Goal: Task Accomplishment & Management: Complete application form

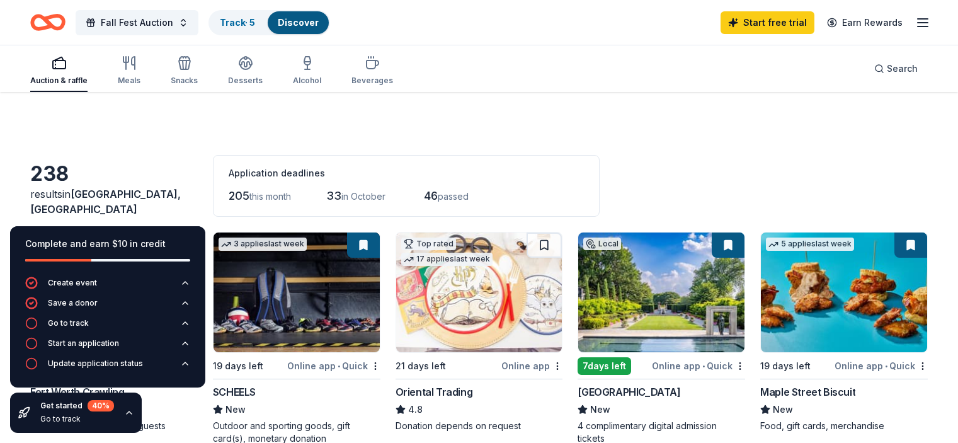
scroll to position [343, 0]
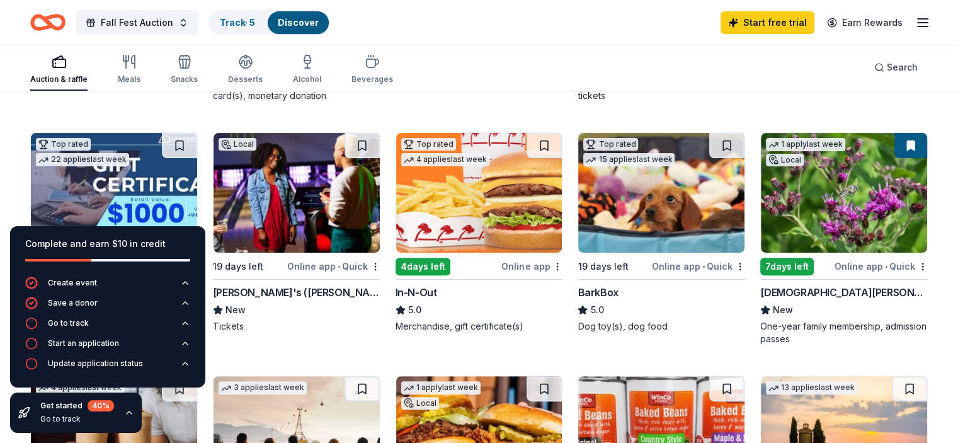
click at [353, 266] on div "Online app • Quick" at bounding box center [333, 266] width 93 height 16
click at [543, 103] on div "Local 19 days left Online app • Quick Fort Worth Crawling New Gift certificate …" at bounding box center [479, 360] width 898 height 942
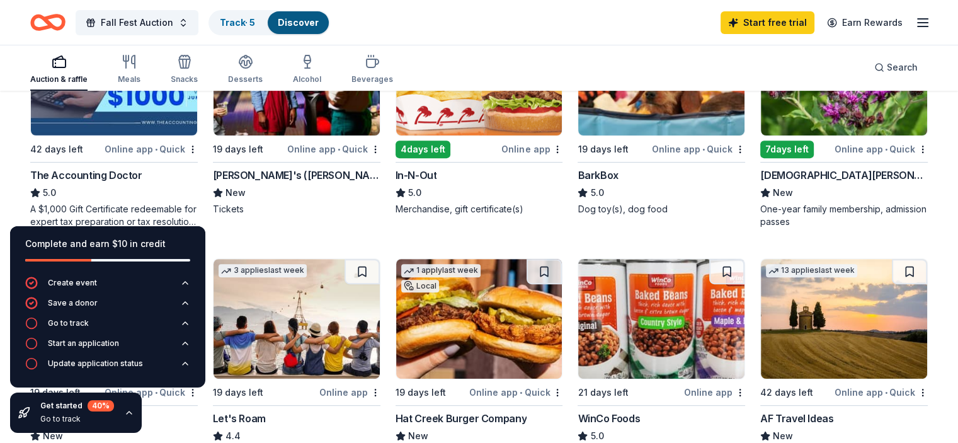
scroll to position [461, 0]
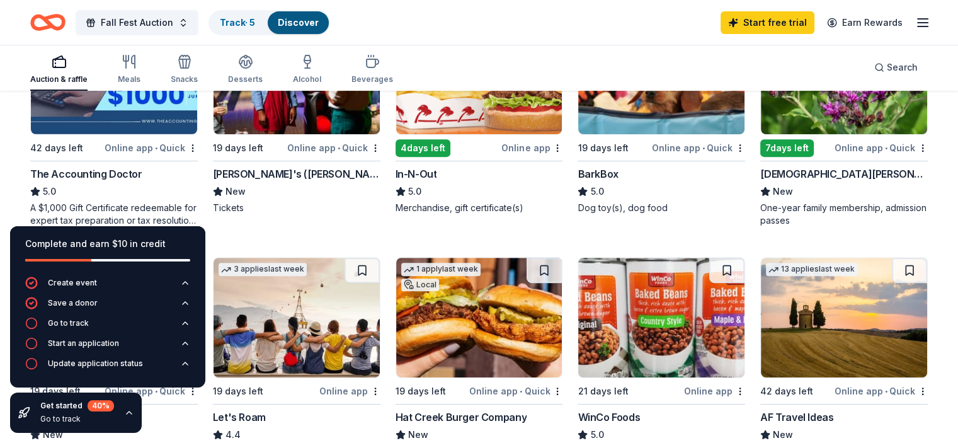
click at [600, 205] on div "Dog toy(s), dog food" at bounding box center [662, 208] width 168 height 13
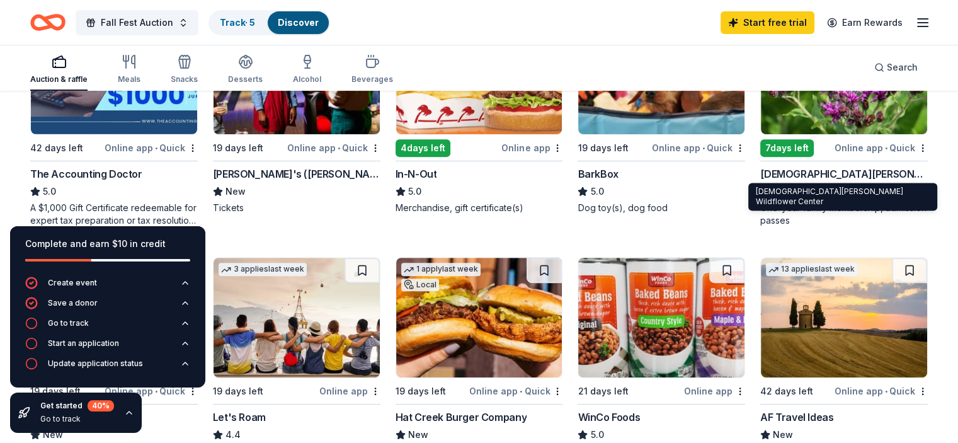
click at [802, 171] on div "[DEMOGRAPHIC_DATA][PERSON_NAME] Wildflower Center" at bounding box center [844, 173] width 168 height 15
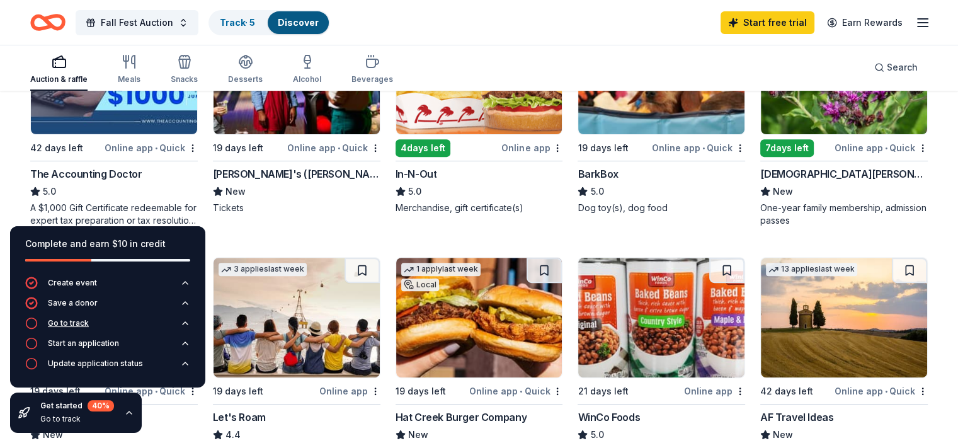
click at [83, 321] on div "Go to track" at bounding box center [68, 323] width 41 height 10
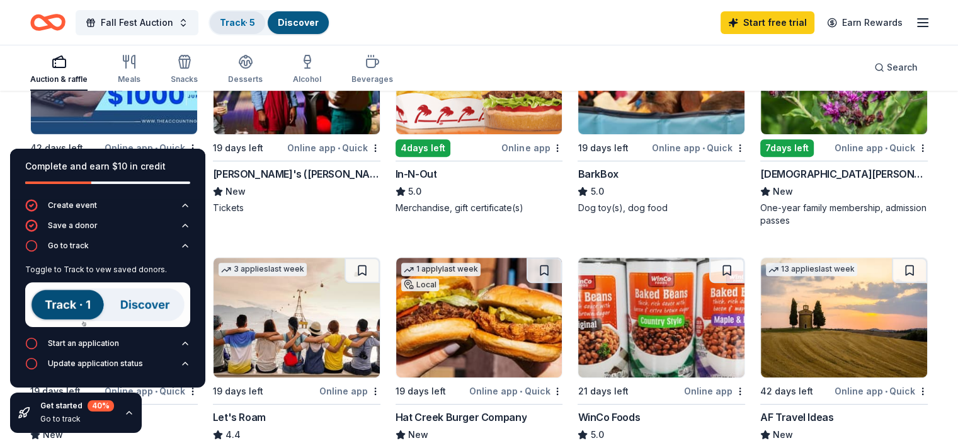
click at [251, 25] on link "Track · 5" at bounding box center [237, 22] width 35 height 11
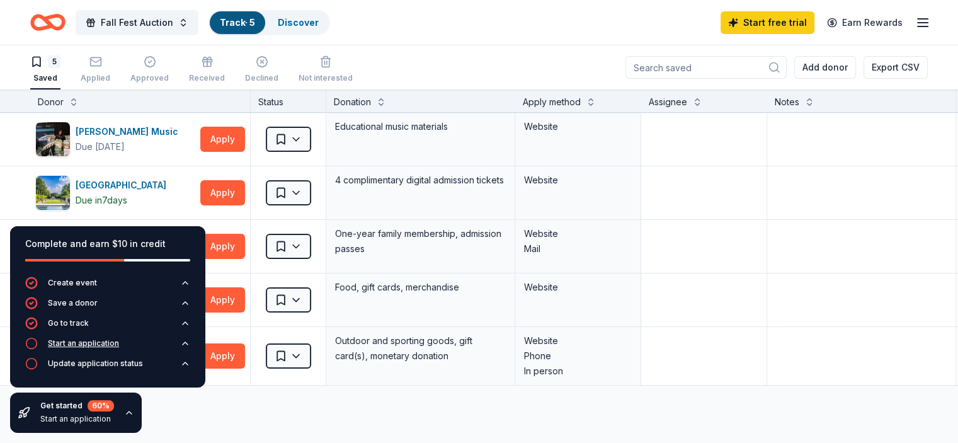
click at [91, 345] on div "Start an application" at bounding box center [83, 343] width 71 height 10
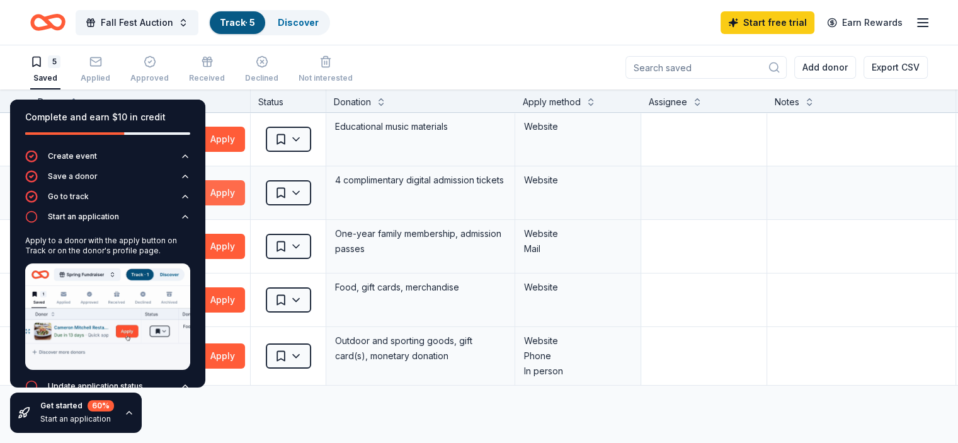
click at [242, 189] on button "Apply" at bounding box center [222, 192] width 45 height 25
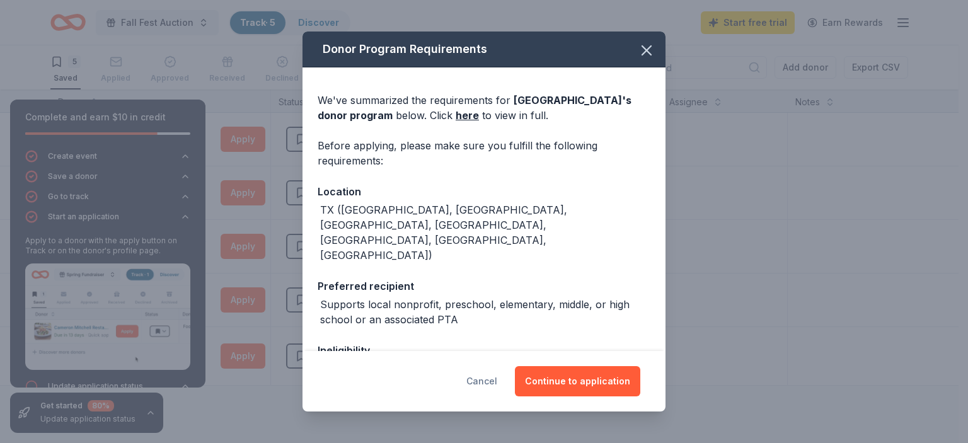
click at [497, 380] on button "Cancel" at bounding box center [481, 381] width 31 height 30
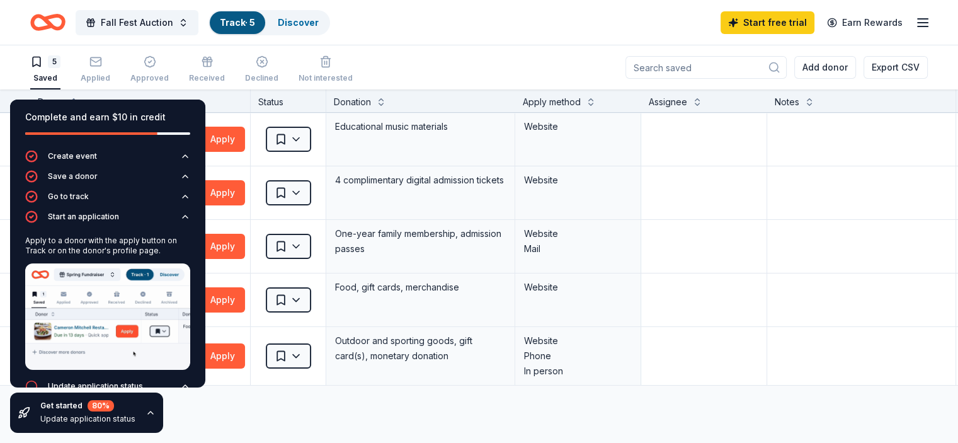
click at [124, 380] on div "Update application status" at bounding box center [84, 386] width 118 height 13
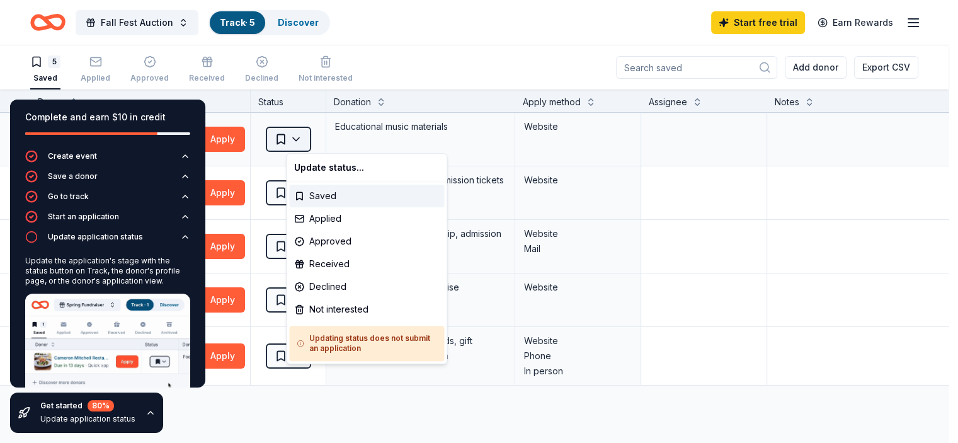
click at [319, 135] on html "Fall Fest Auction Track · 5 Discover Start free trial Earn Rewards 5 Saved Appl…" at bounding box center [479, 221] width 958 height 443
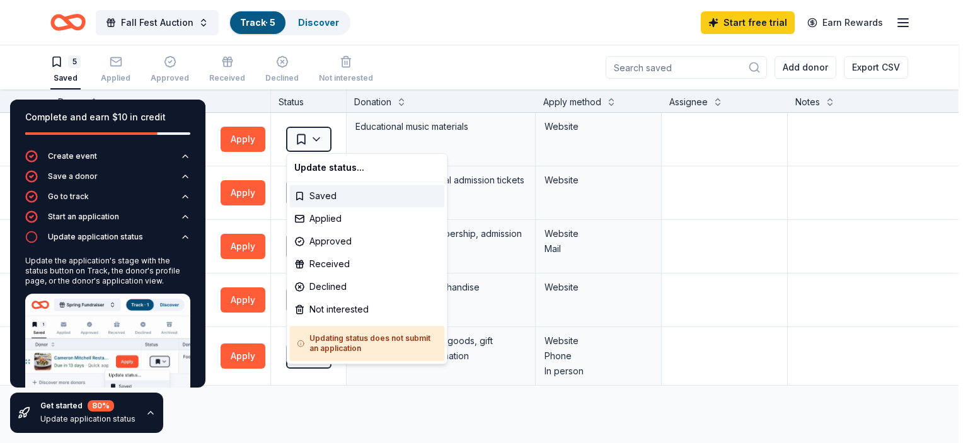
click at [310, 408] on html "Fall Fest Auction Track · 5 Discover Start free trial Earn Rewards 5 Saved Appl…" at bounding box center [484, 221] width 968 height 443
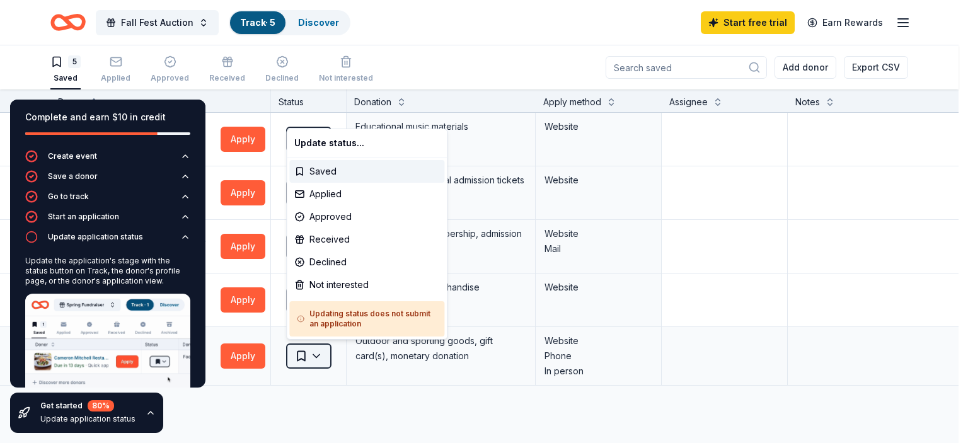
click at [324, 358] on html "Fall Fest Auction Track · 5 Discover Start free trial Earn Rewards 5 Saved Appl…" at bounding box center [484, 221] width 968 height 443
click at [341, 194] on div "Applied" at bounding box center [366, 194] width 155 height 23
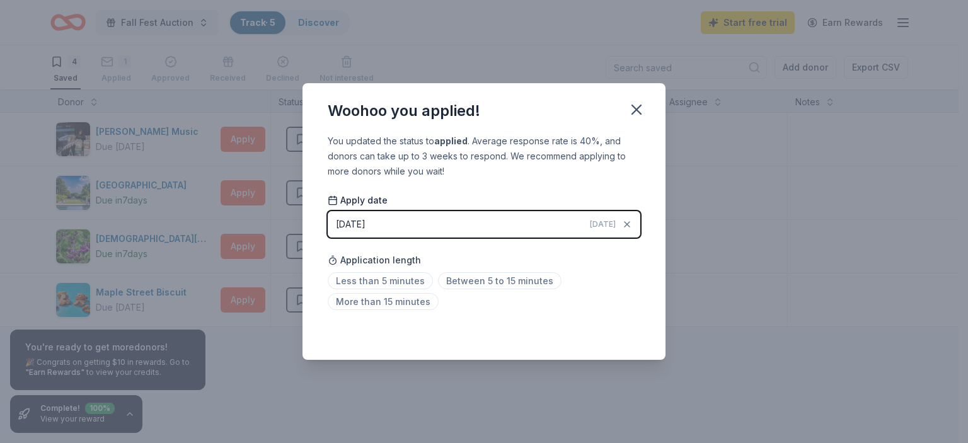
click at [393, 229] on button "09/11/2025 Today" at bounding box center [484, 224] width 312 height 26
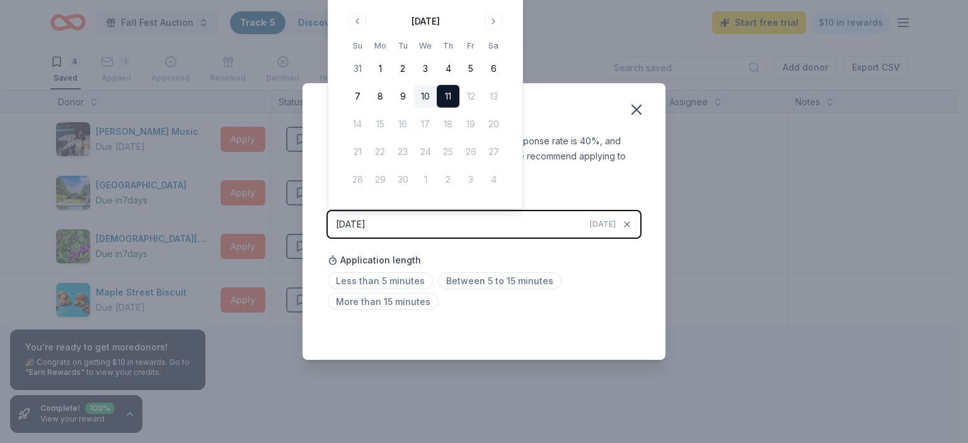
click at [426, 95] on button "10" at bounding box center [425, 96] width 23 height 23
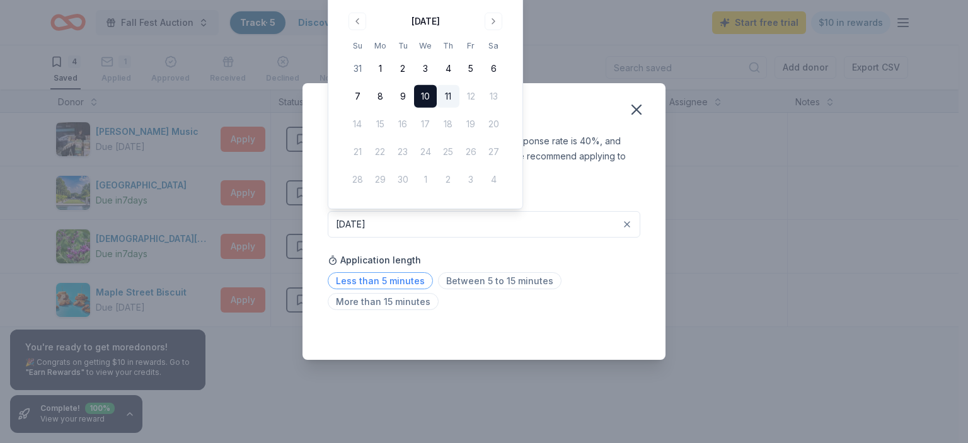
click at [404, 278] on span "Less than 5 minutes" at bounding box center [380, 280] width 105 height 17
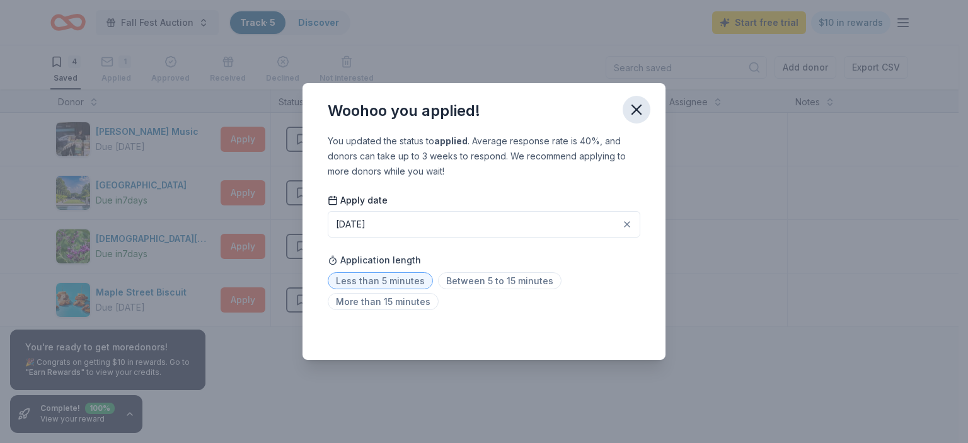
click at [631, 105] on icon "button" at bounding box center [636, 110] width 18 height 18
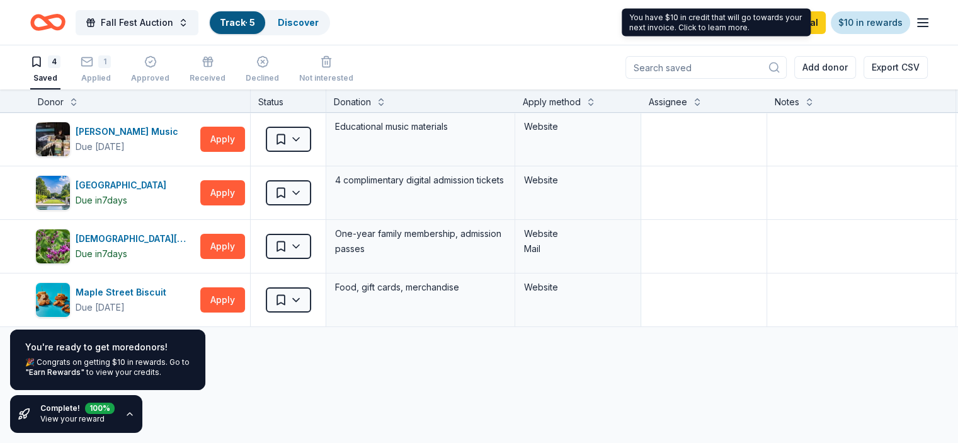
click at [857, 25] on link "$10 in rewards" at bounding box center [870, 22] width 79 height 23
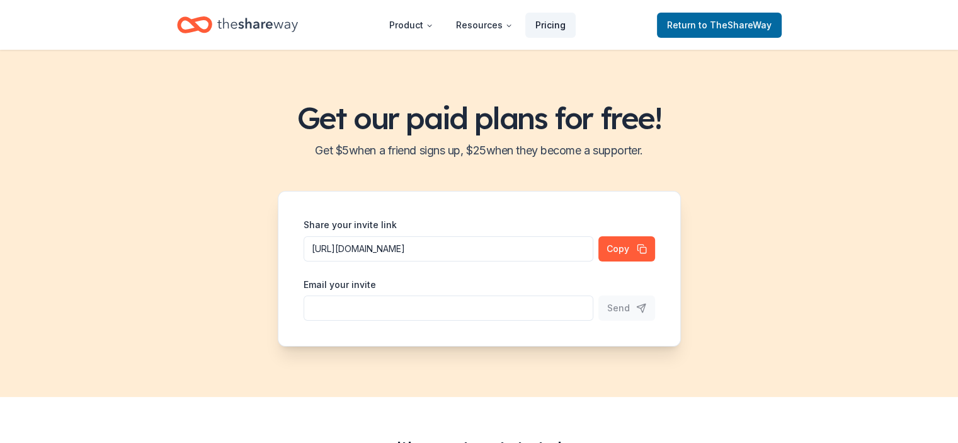
click at [561, 19] on link "Pricing" at bounding box center [550, 25] width 50 height 25
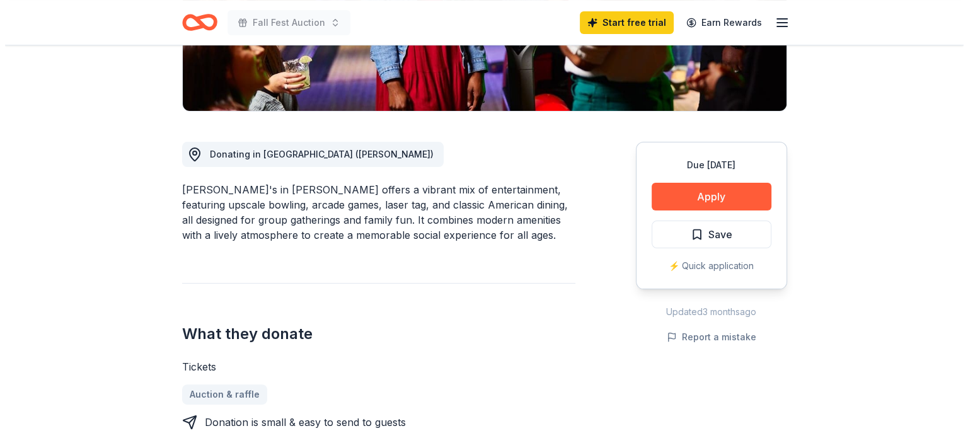
scroll to position [278, 0]
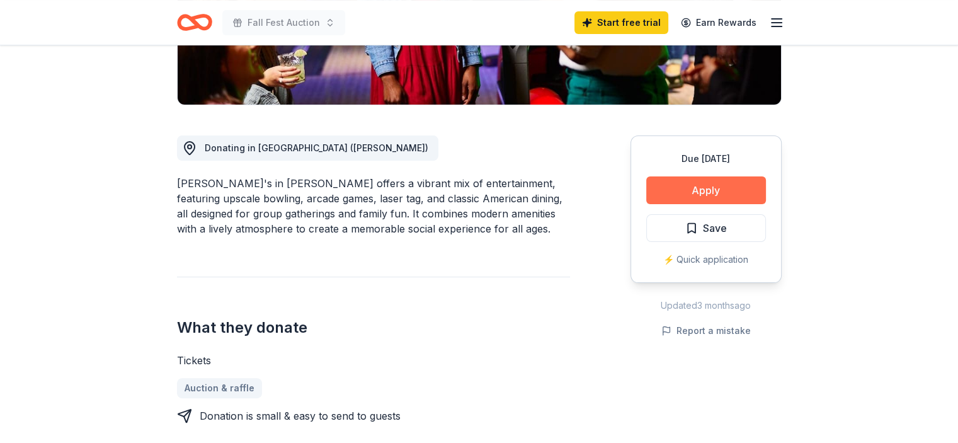
click at [684, 185] on button "Apply" at bounding box center [706, 190] width 120 height 28
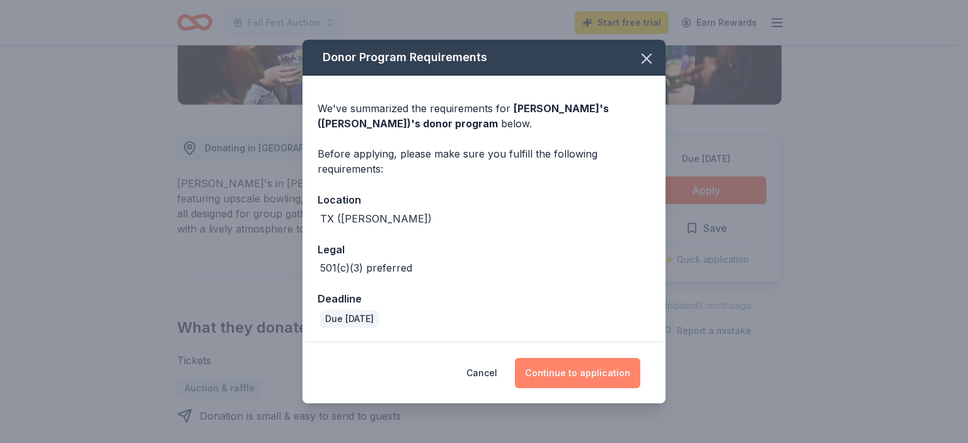
click at [593, 377] on button "Continue to application" at bounding box center [577, 373] width 125 height 30
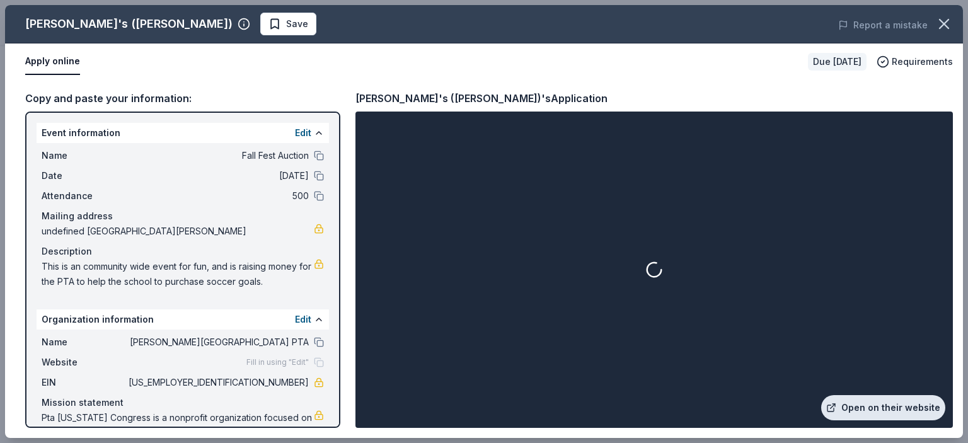
click at [859, 403] on link "Open on their website" at bounding box center [883, 407] width 124 height 25
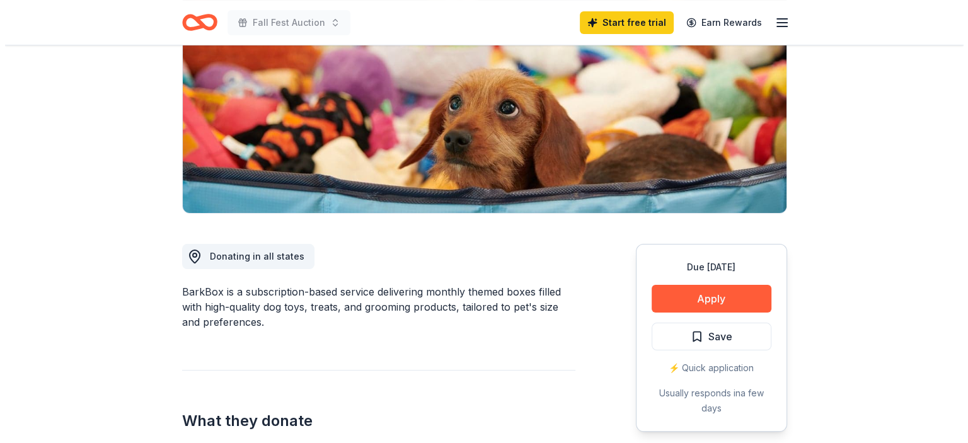
scroll to position [170, 0]
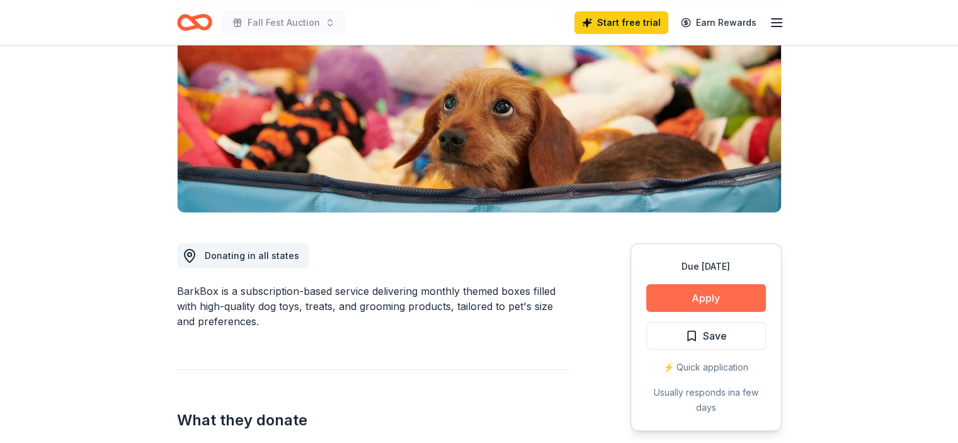
click at [701, 302] on button "Apply" at bounding box center [706, 298] width 120 height 28
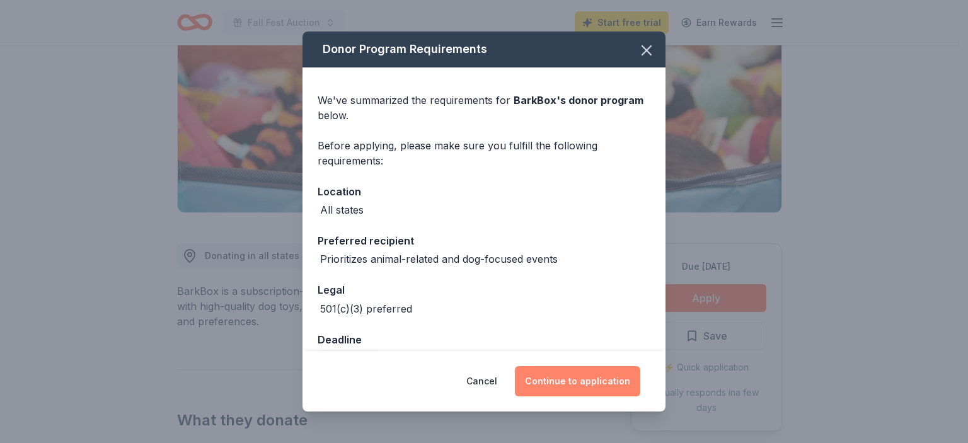
click at [608, 379] on button "Continue to application" at bounding box center [577, 381] width 125 height 30
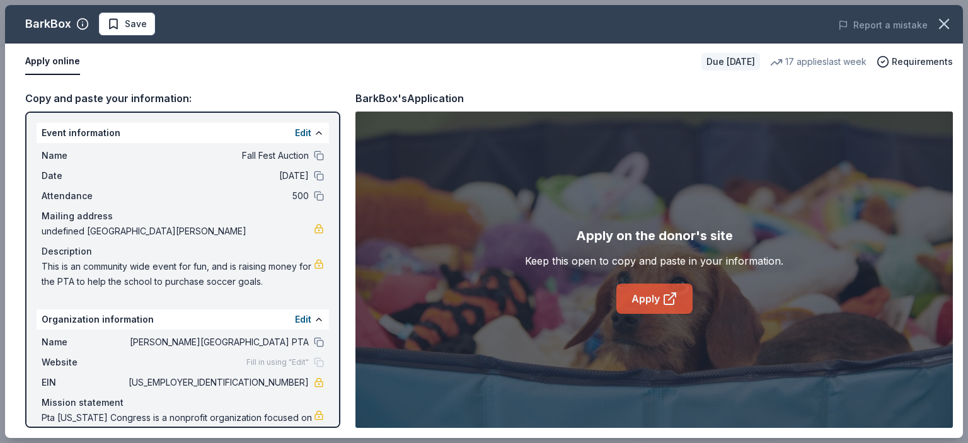
click at [661, 294] on link "Apply" at bounding box center [654, 298] width 76 height 30
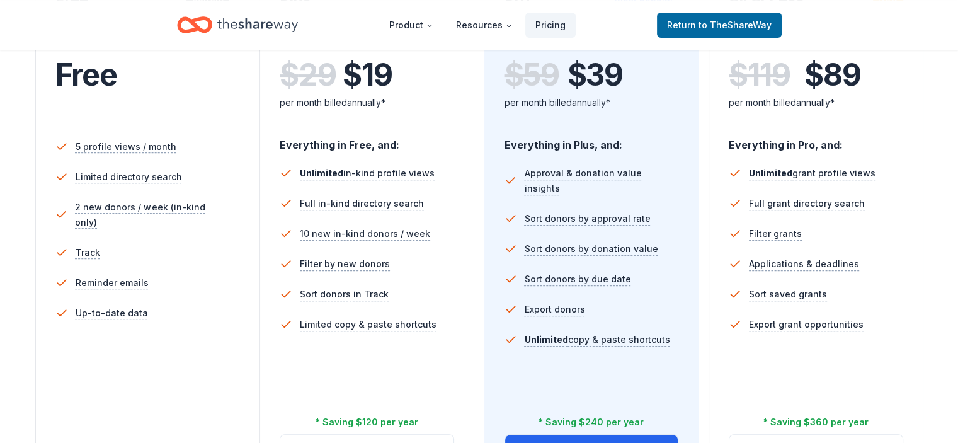
scroll to position [308, 0]
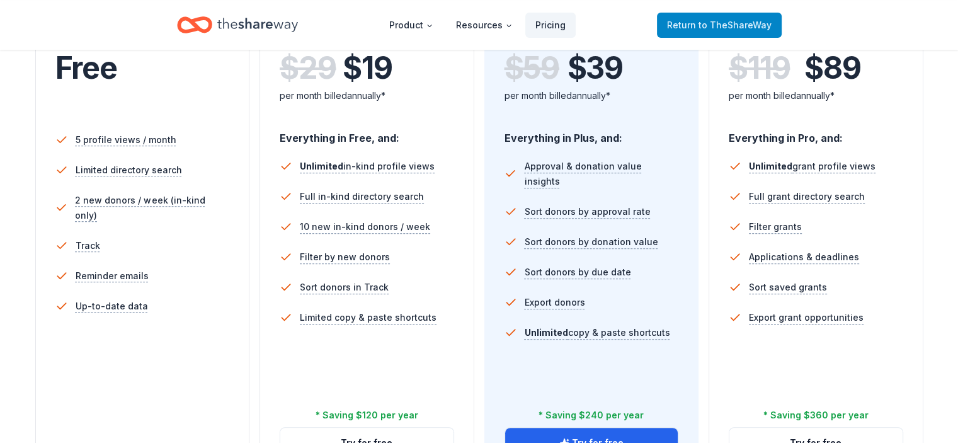
click at [724, 25] on span "to TheShareWay" at bounding box center [735, 25] width 73 height 11
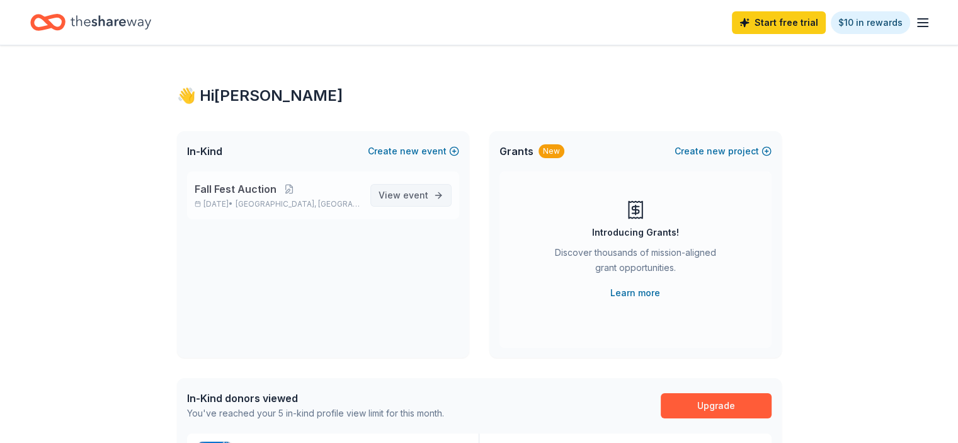
click at [433, 187] on link "View event" at bounding box center [410, 195] width 81 height 23
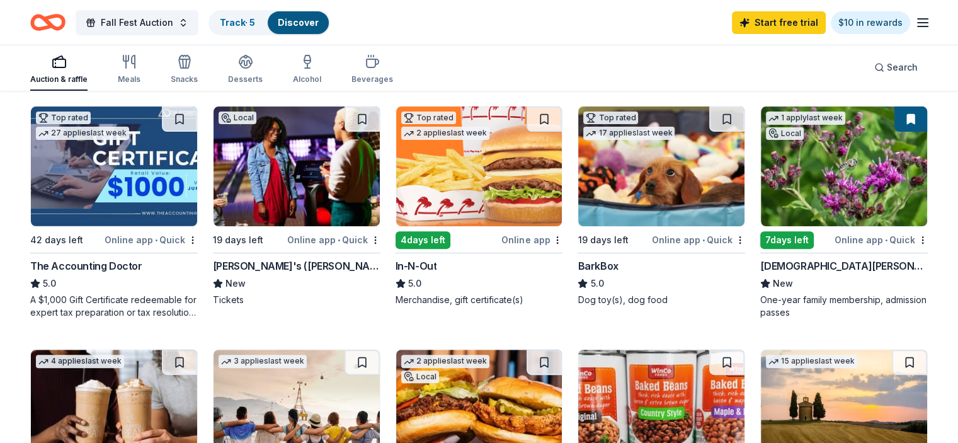
scroll to position [372, 0]
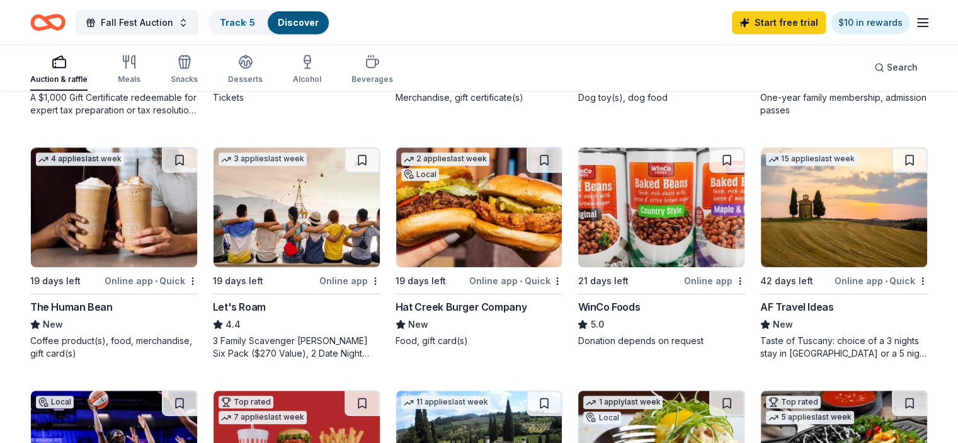
scroll to position [590, 0]
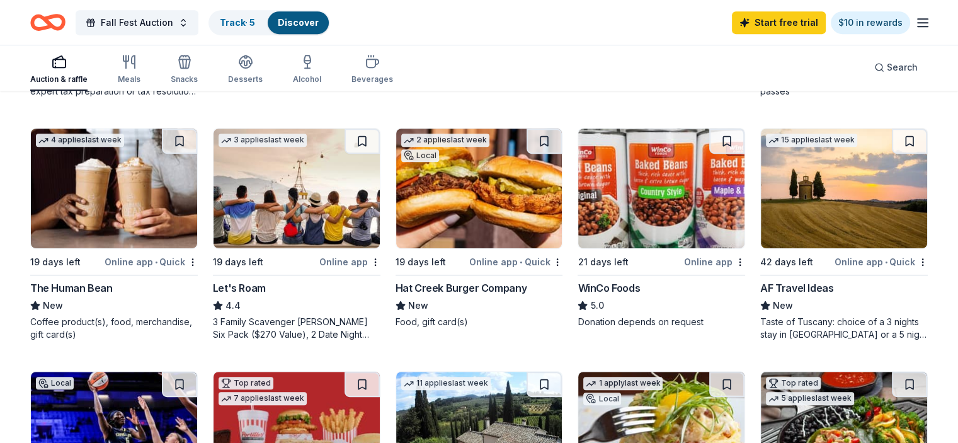
click at [483, 294] on div "Hat Creek Burger Company New Food, gift card(s)" at bounding box center [480, 304] width 168 height 48
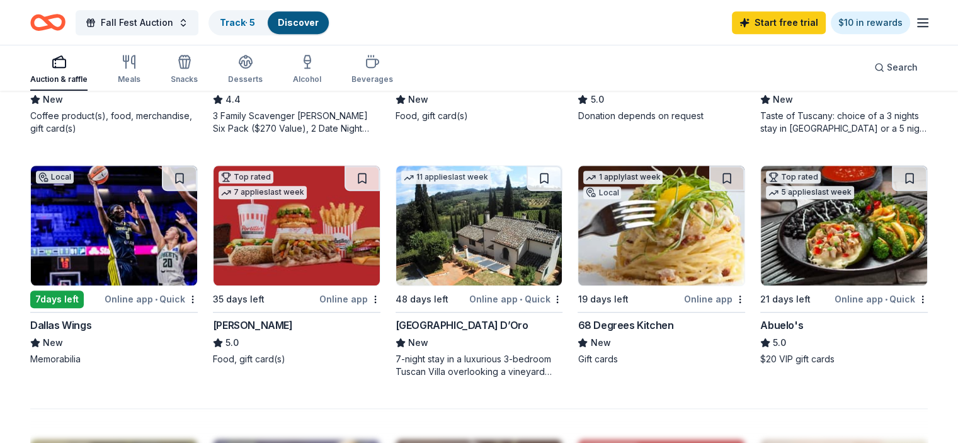
scroll to position [789, 0]
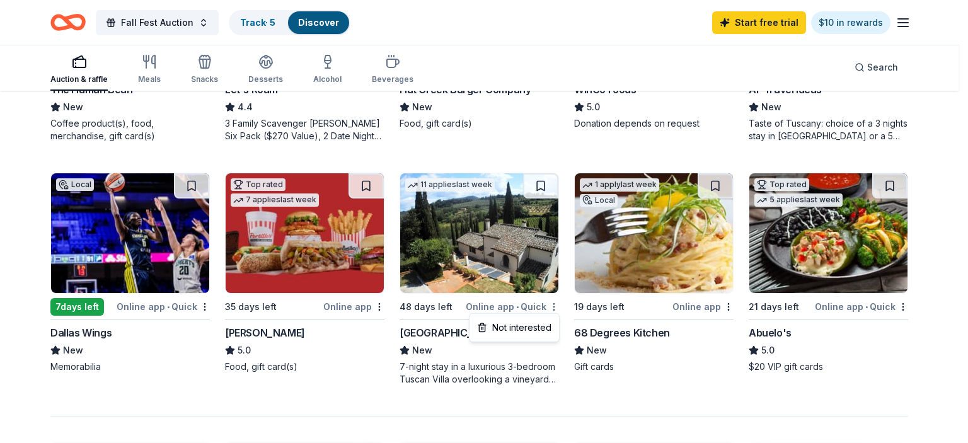
click at [544, 327] on div "Not interested" at bounding box center [514, 327] width 84 height 23
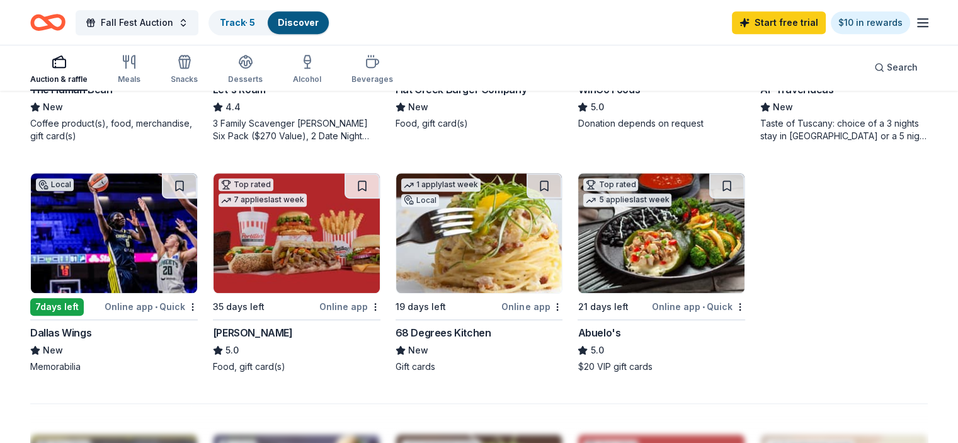
click at [592, 329] on div "Abuelo's" at bounding box center [599, 332] width 43 height 15
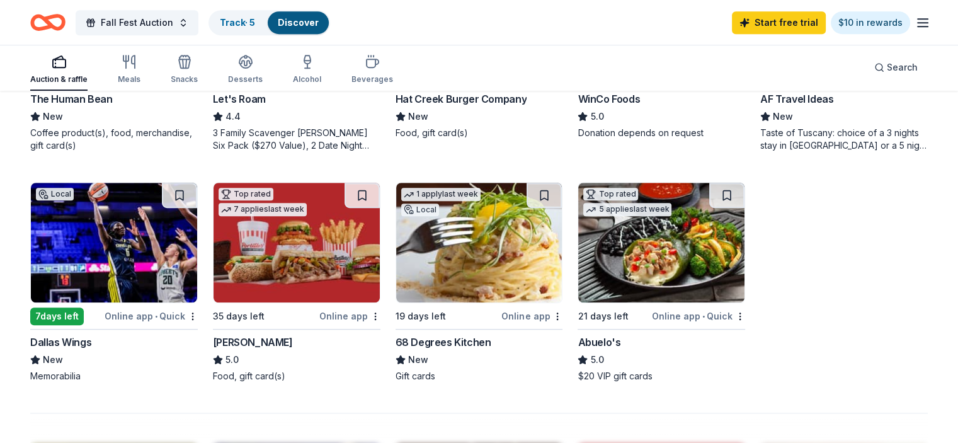
scroll to position [777, 0]
